Goal: Task Accomplishment & Management: Use online tool/utility

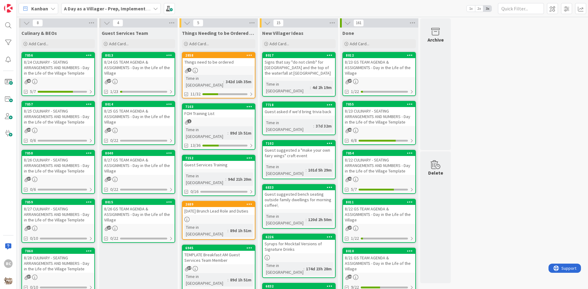
click at [217, 60] on div "Things need to be ordered" at bounding box center [218, 62] width 72 height 8
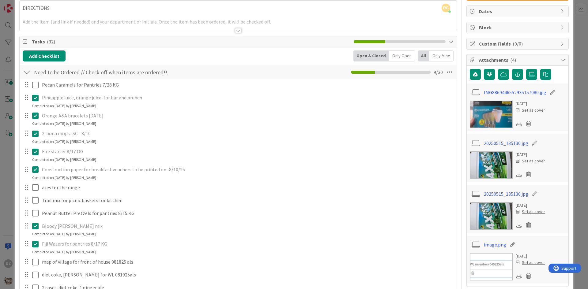
scroll to position [61, 0]
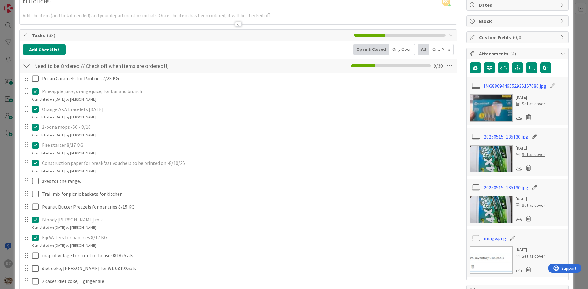
click at [35, 109] on icon at bounding box center [36, 109] width 9 height 7
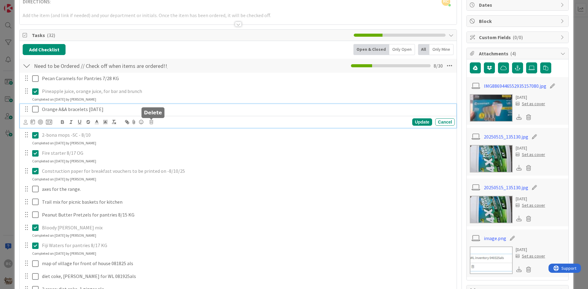
click at [152, 120] on icon at bounding box center [151, 122] width 4 height 4
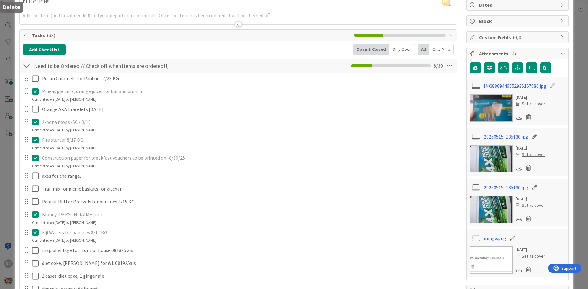
drag, startPoint x: 161, startPoint y: 152, endPoint x: 158, endPoint y: 148, distance: 5.4
click at [161, 152] on div "Pecan Caramels for Pantries 7/28 KG Update Cancel Pineapple juice, orange juice…" at bounding box center [238, 293] width 431 height 440
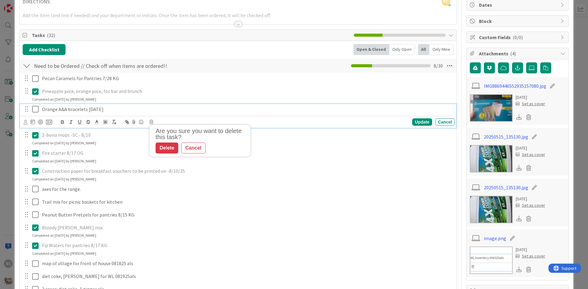
click at [87, 109] on p "Orange A&A bracelets 8/9/25" at bounding box center [247, 109] width 410 height 7
click at [90, 112] on p "Orange A&A bracelets 8/9/25" at bounding box center [247, 109] width 410 height 7
click at [152, 122] on icon at bounding box center [151, 122] width 4 height 4
click at [160, 150] on div "Delete" at bounding box center [167, 148] width 23 height 11
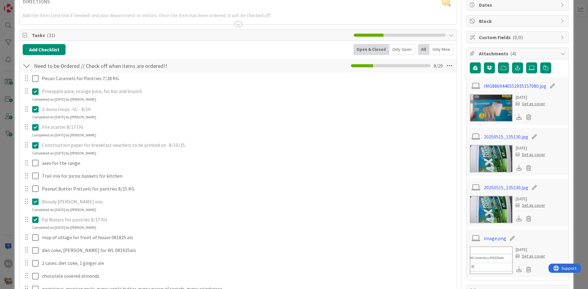
click at [36, 92] on icon at bounding box center [36, 91] width 9 height 7
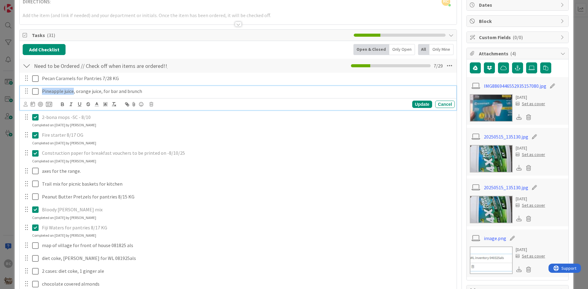
drag, startPoint x: 72, startPoint y: 92, endPoint x: 39, endPoint y: 96, distance: 33.0
click at [39, 96] on div "Pineapple juice, orange juice, for bar and brunch" at bounding box center [246, 91] width 415 height 11
click at [412, 106] on div "Update" at bounding box center [422, 104] width 20 height 7
click at [34, 91] on icon at bounding box center [36, 91] width 9 height 7
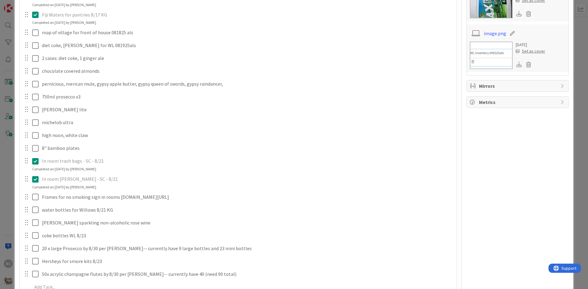
scroll to position [276, 0]
